Goal: Task Accomplishment & Management: Complete application form

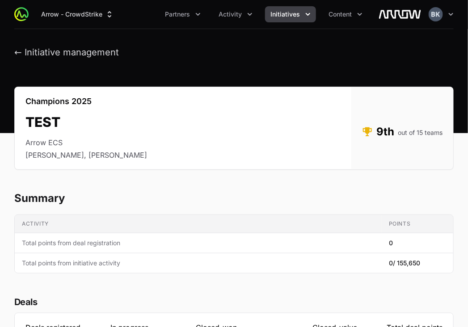
click at [308, 13] on icon "Initiatives menu" at bounding box center [308, 14] width 9 height 9
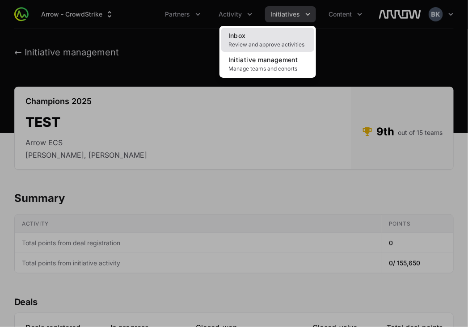
click at [277, 36] on link "Inbox Review and approve activities" at bounding box center [267, 40] width 93 height 24
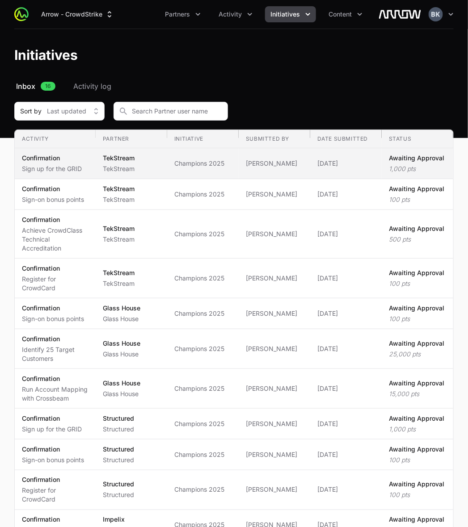
click at [65, 160] on p "Confirmation" at bounding box center [52, 158] width 60 height 9
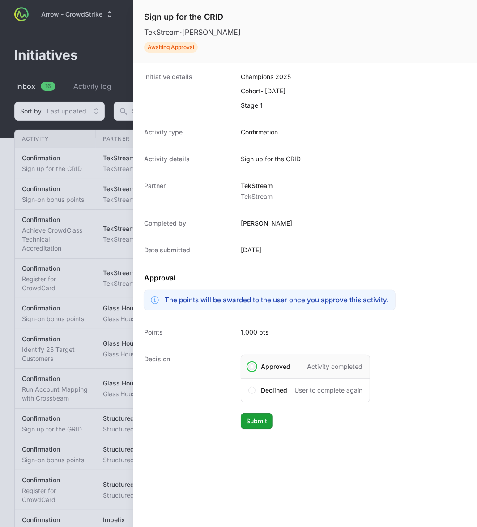
click at [253, 369] on span at bounding box center [251, 366] width 7 height 7
click at [259, 422] on span "Submit" at bounding box center [256, 421] width 21 height 11
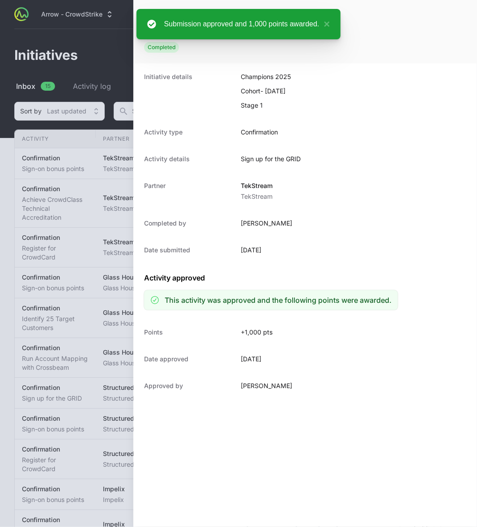
click at [8, 186] on div at bounding box center [238, 263] width 477 height 527
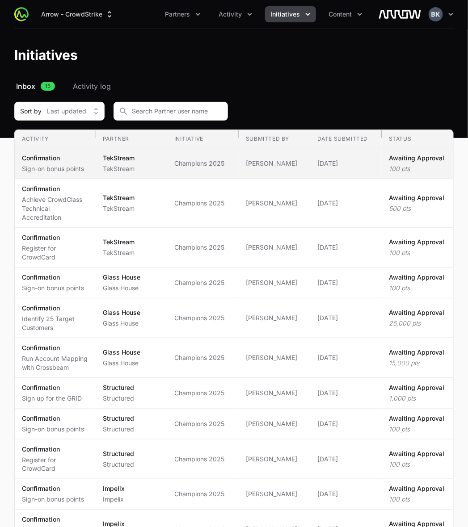
click at [411, 163] on p "Awaiting Approval" at bounding box center [416, 158] width 55 height 9
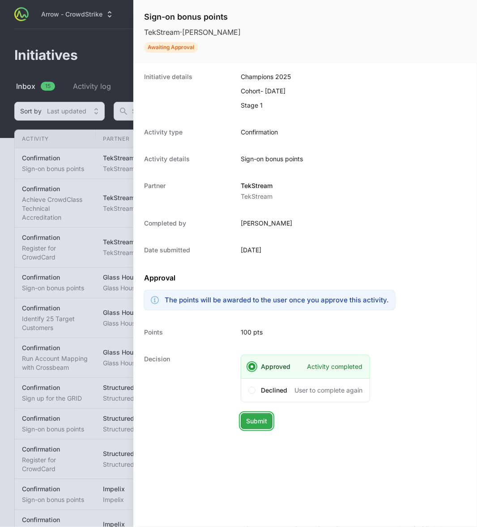
click at [258, 425] on span "Submit" at bounding box center [256, 421] width 21 height 11
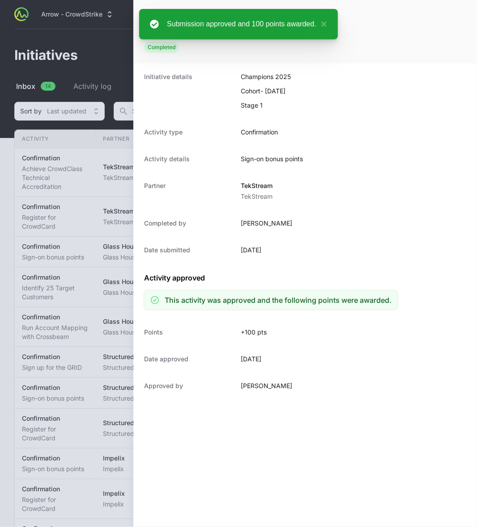
click at [8, 170] on div at bounding box center [238, 263] width 477 height 527
